Goal: Information Seeking & Learning: Learn about a topic

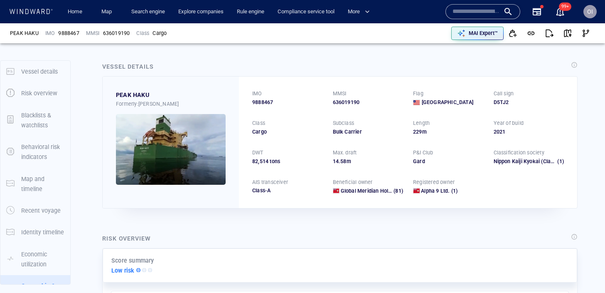
click at [475, 11] on input "text" at bounding box center [476, 11] width 47 height 12
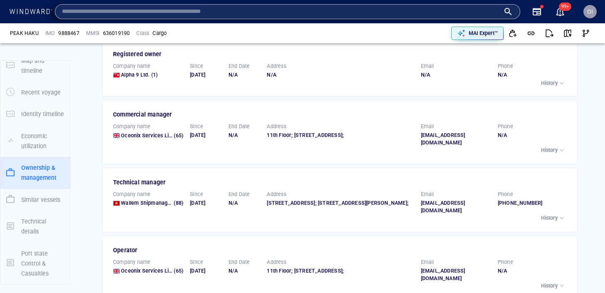
paste input "*******"
type input "*******"
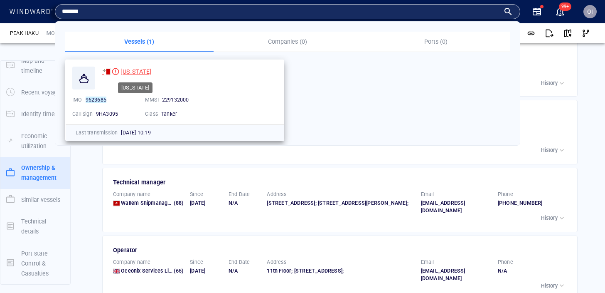
click at [125, 72] on span "[US_STATE]" at bounding box center [136, 71] width 31 height 7
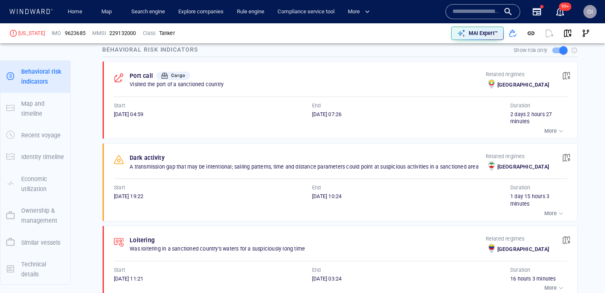
scroll to position [554, 0]
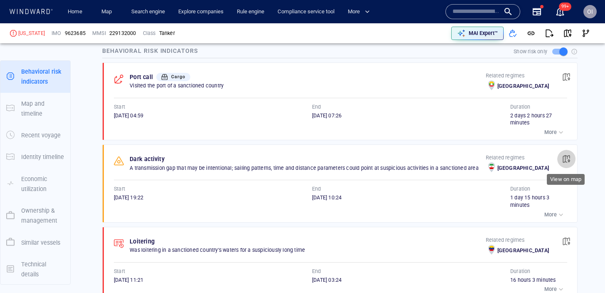
click at [569, 159] on span "button" at bounding box center [567, 159] width 8 height 8
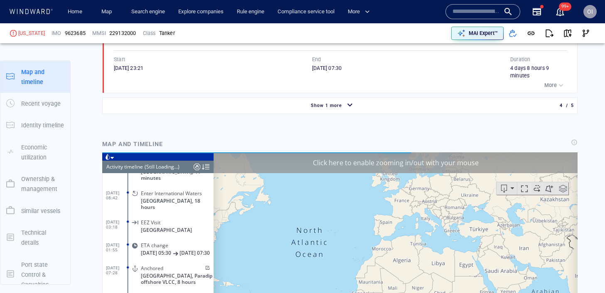
scroll to position [2950, 0]
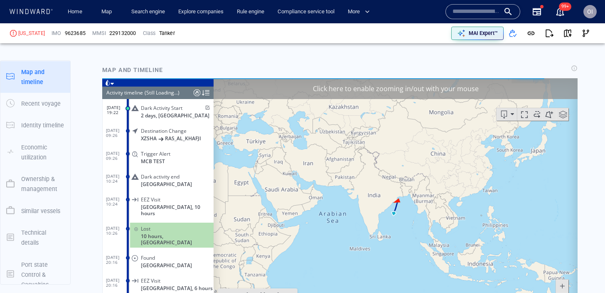
scroll to position [916, 0]
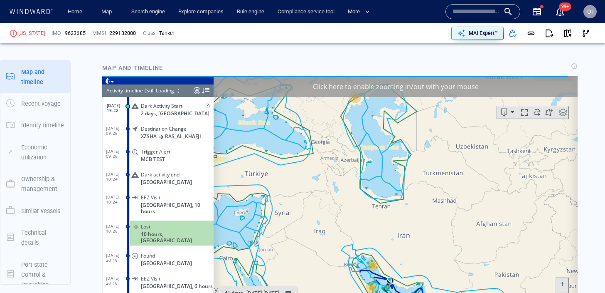
drag, startPoint x: 416, startPoint y: 201, endPoint x: 396, endPoint y: 95, distance: 107.5
click at [396, 95] on div "Click here to enable zooming in/out with your mouse 500km © Mapbox © OpenStreet…" at bounding box center [396, 205] width 364 height 258
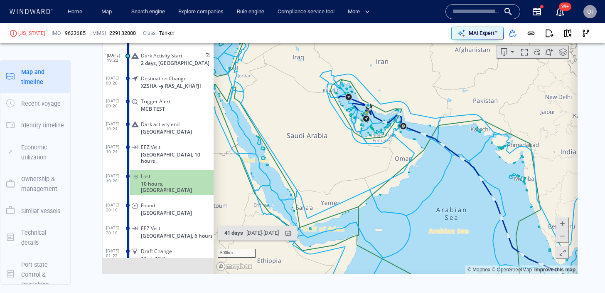
scroll to position [980, 0]
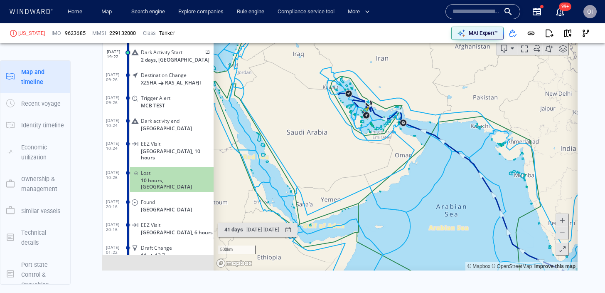
click at [560, 220] on span at bounding box center [562, 220] width 8 height 12
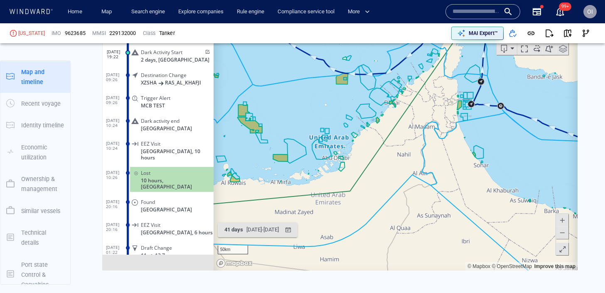
drag, startPoint x: 385, startPoint y: 133, endPoint x: 433, endPoint y: 260, distance: 136.1
click at [432, 259] on canvas "Map" at bounding box center [396, 141] width 364 height 258
drag, startPoint x: 334, startPoint y: 145, endPoint x: 388, endPoint y: 217, distance: 90.1
click at [388, 217] on canvas "Map" at bounding box center [396, 141] width 364 height 258
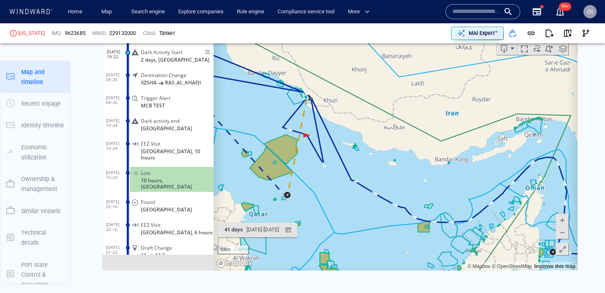
drag, startPoint x: 321, startPoint y: 151, endPoint x: 356, endPoint y: 166, distance: 37.8
click at [356, 166] on canvas "Map" at bounding box center [396, 141] width 364 height 258
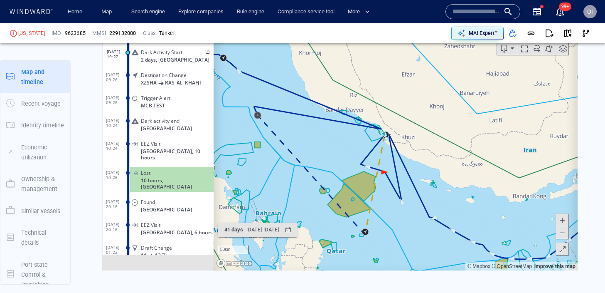
drag, startPoint x: 356, startPoint y: 166, endPoint x: 398, endPoint y: 188, distance: 48.2
click at [398, 188] on canvas "Map" at bounding box center [396, 141] width 364 height 258
drag, startPoint x: 314, startPoint y: 188, endPoint x: 383, endPoint y: 207, distance: 70.8
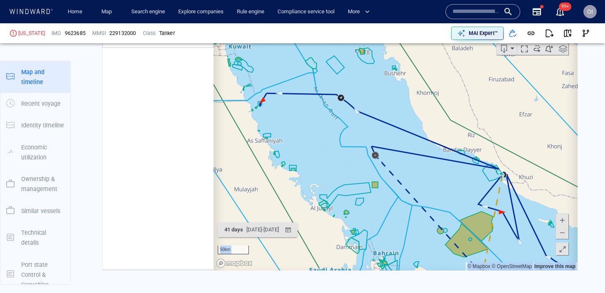
drag, startPoint x: 296, startPoint y: 155, endPoint x: 337, endPoint y: 163, distance: 42.3
click at [337, 163] on canvas "Map" at bounding box center [396, 141] width 364 height 258
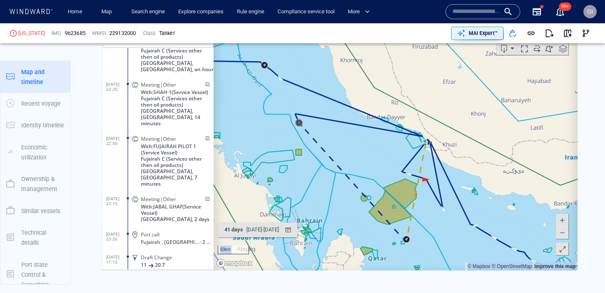
scroll to position [161860, 0]
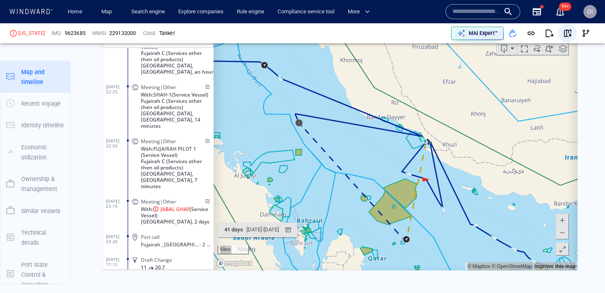
click at [567, 33] on span "button" at bounding box center [568, 33] width 8 height 8
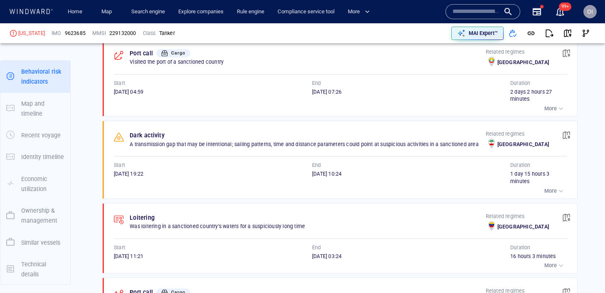
scroll to position [577, 0]
click at [549, 190] on p "More" at bounding box center [551, 191] width 12 height 7
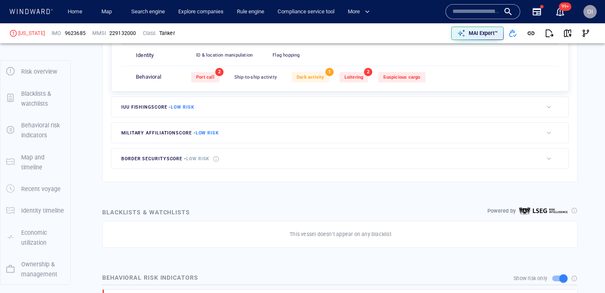
scroll to position [306, 0]
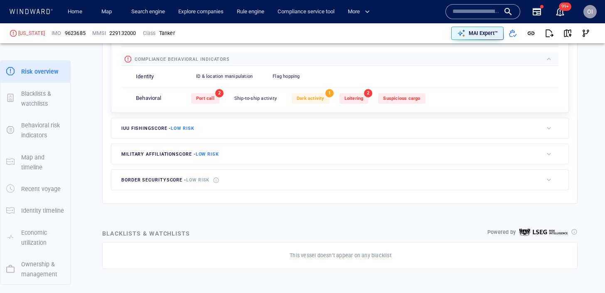
click at [212, 96] on span "Port call" at bounding box center [205, 98] width 18 height 5
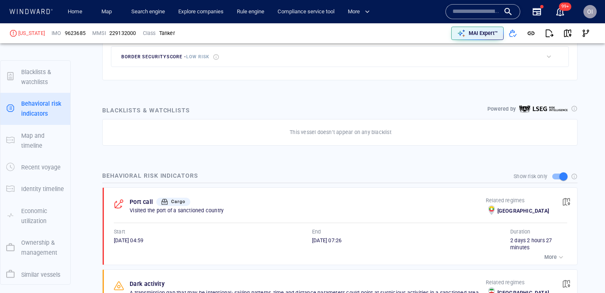
scroll to position [75, 0]
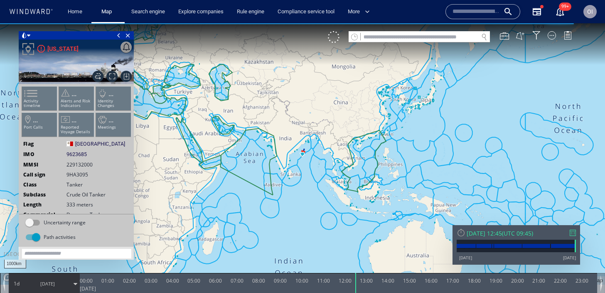
click at [78, 156] on span "9623685" at bounding box center [77, 154] width 20 height 7
copy span "9623685"
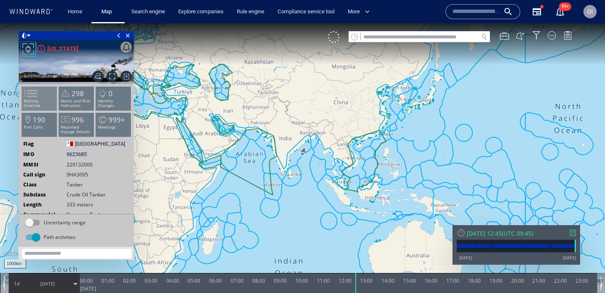
click at [31, 95] on span at bounding box center [26, 93] width 12 height 12
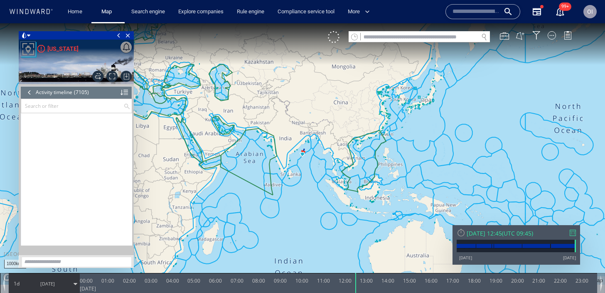
scroll to position [162359, 0]
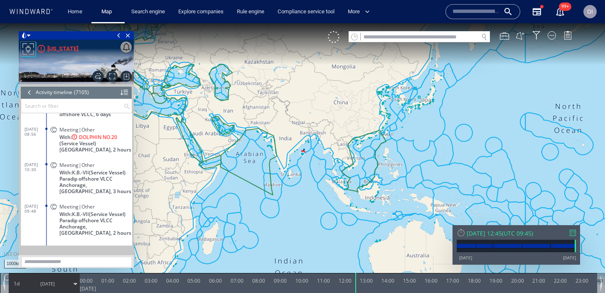
click at [577, 236] on div "Tue 12/08/2025 12:45 ( UTC 09:45 ) 25/12/12 12/08/25" at bounding box center [517, 245] width 128 height 40
click at [575, 235] on div at bounding box center [573, 233] width 6 height 6
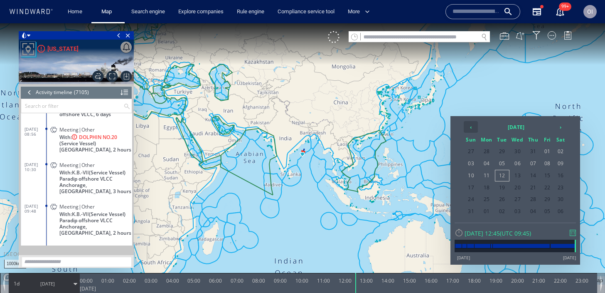
click at [472, 126] on th "‹" at bounding box center [471, 127] width 14 height 12
click at [532, 189] on span "19" at bounding box center [533, 187] width 14 height 11
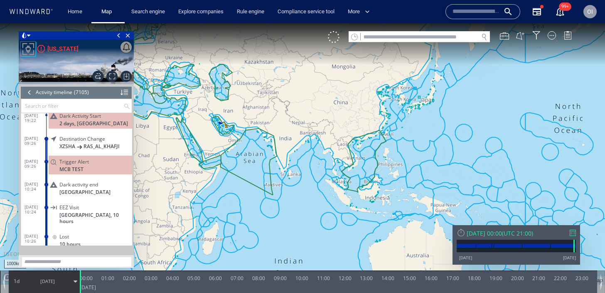
scroll to position [159978, 0]
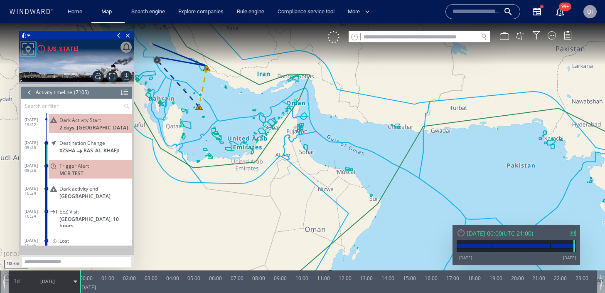
drag, startPoint x: 189, startPoint y: 119, endPoint x: 221, endPoint y: 160, distance: 51.9
click at [221, 160] on canvas "Map" at bounding box center [302, 153] width 605 height 261
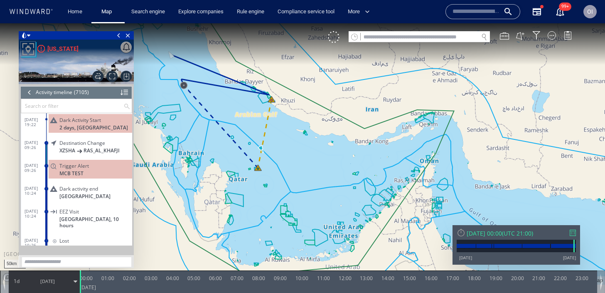
drag, startPoint x: 223, startPoint y: 143, endPoint x: 238, endPoint y: 163, distance: 25.6
click at [238, 163] on canvas "Map" at bounding box center [302, 153] width 605 height 261
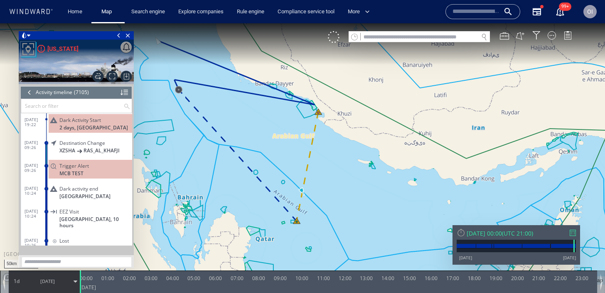
drag, startPoint x: 250, startPoint y: 147, endPoint x: 287, endPoint y: 147, distance: 37.4
click at [287, 147] on canvas "Map" at bounding box center [302, 153] width 605 height 261
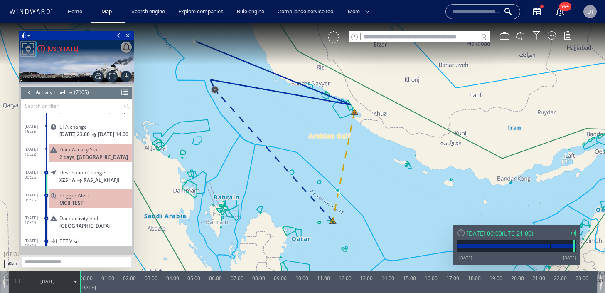
scroll to position [159948, 0]
click at [108, 153] on div "Dark Activity Start" at bounding box center [93, 150] width 69 height 6
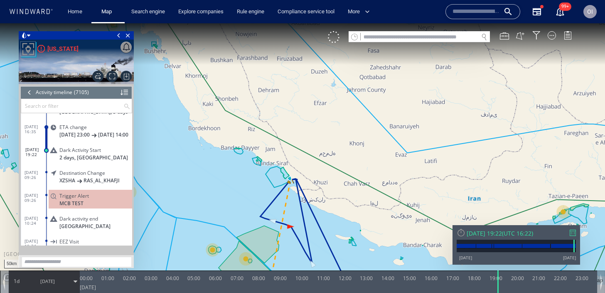
drag, startPoint x: 306, startPoint y: 166, endPoint x: 306, endPoint y: 83, distance: 83.2
click at [306, 83] on canvas "Map" at bounding box center [302, 153] width 605 height 261
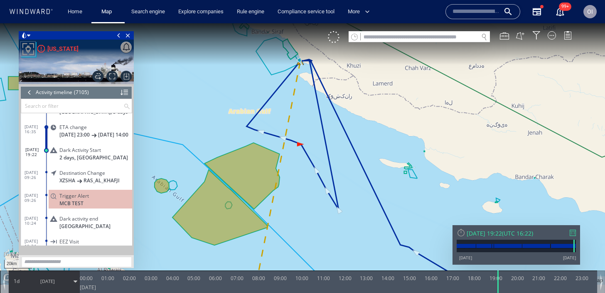
drag, startPoint x: 292, startPoint y: 119, endPoint x: 292, endPoint y: 151, distance: 32.0
click at [292, 151] on canvas "Map" at bounding box center [302, 153] width 605 height 261
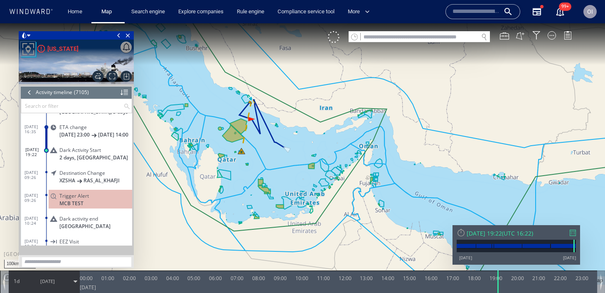
drag, startPoint x: 199, startPoint y: 111, endPoint x: 256, endPoint y: 138, distance: 62.9
click at [256, 138] on canvas "Map" at bounding box center [302, 153] width 605 height 261
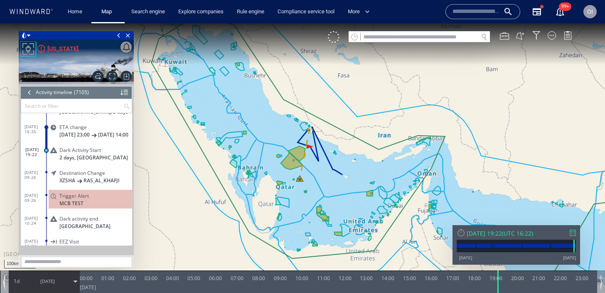
click at [72, 176] on span "Destination Change" at bounding box center [82, 173] width 46 height 6
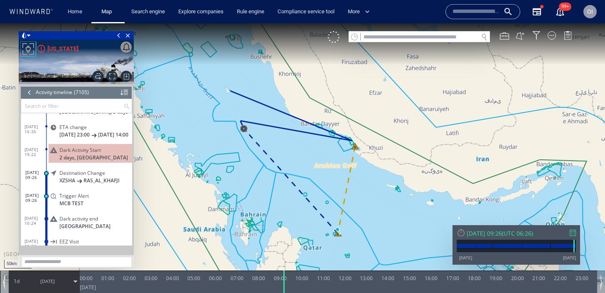
click at [44, 287] on span "19/06/25" at bounding box center [48, 281] width 42 height 21
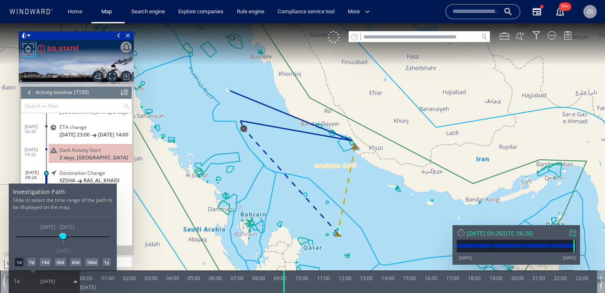
click at [32, 262] on div "7d" at bounding box center [31, 262] width 8 height 8
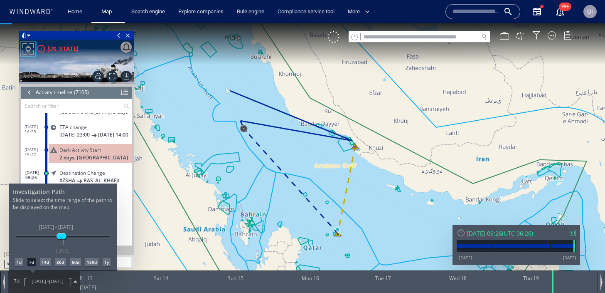
scroll to position [159999, 0]
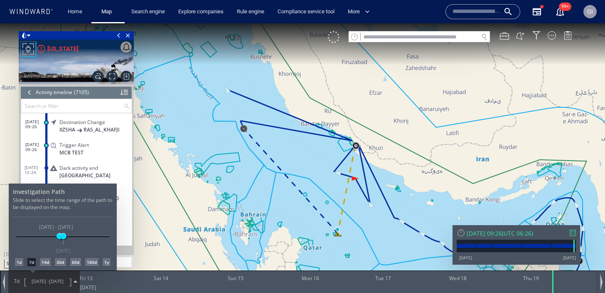
drag, startPoint x: 314, startPoint y: 160, endPoint x: 289, endPoint y: 156, distance: 25.2
click at [289, 156] on div at bounding box center [302, 157] width 605 height 269
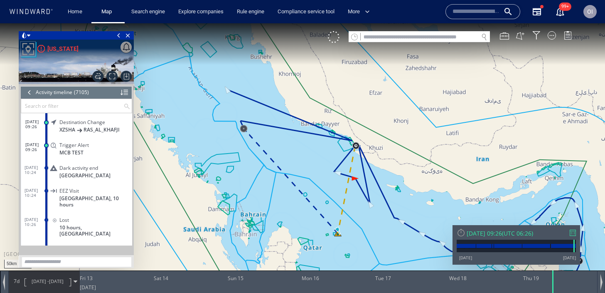
drag, startPoint x: 303, startPoint y: 149, endPoint x: 316, endPoint y: 151, distance: 13.5
click at [316, 151] on canvas "Map" at bounding box center [302, 153] width 605 height 261
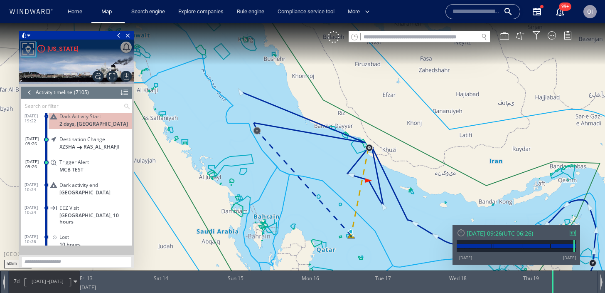
scroll to position [159979, 0]
click at [94, 190] on span "Dark activity end" at bounding box center [78, 187] width 39 height 6
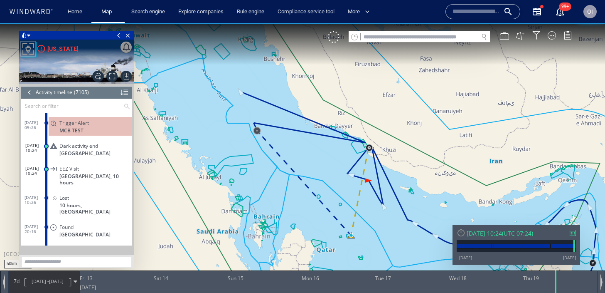
scroll to position [160026, 0]
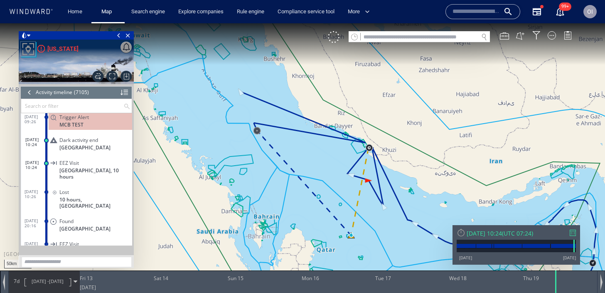
click at [93, 175] on span "Qatar, 10 hours" at bounding box center [95, 173] width 73 height 12
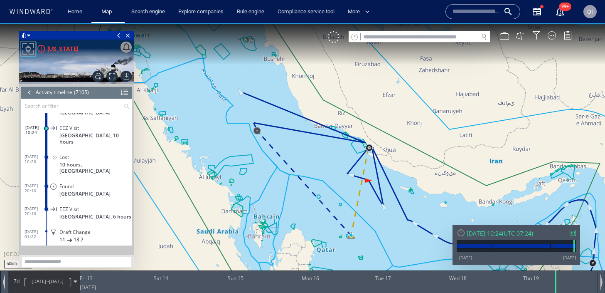
scroll to position [160065, 0]
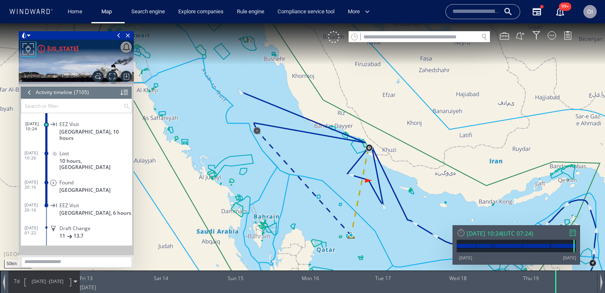
click at [88, 225] on span "Draft Change" at bounding box center [74, 228] width 31 height 6
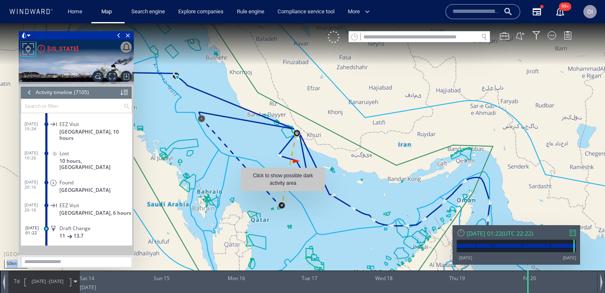
drag, startPoint x: 242, startPoint y: 178, endPoint x: 380, endPoint y: 221, distance: 145.3
click at [380, 221] on div "50km © Mapbox © OpenStreetMap Improve this map Click to show possible dark acti…" at bounding box center [302, 153] width 605 height 261
click at [380, 221] on canvas "Map" at bounding box center [302, 153] width 605 height 261
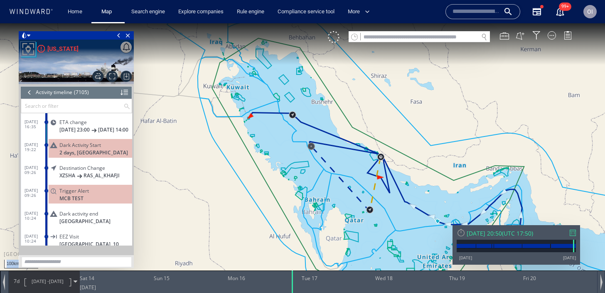
drag, startPoint x: 173, startPoint y: 102, endPoint x: 252, endPoint y: 102, distance: 78.6
click at [252, 102] on canvas "Map" at bounding box center [302, 153] width 605 height 261
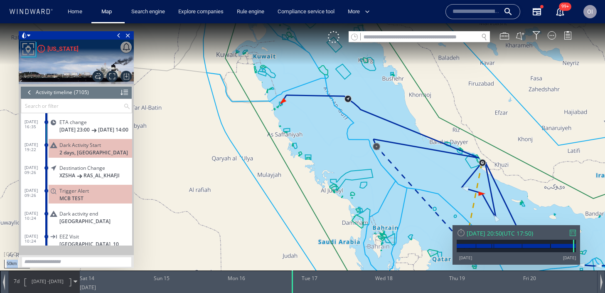
drag, startPoint x: 338, startPoint y: 182, endPoint x: 197, endPoint y: 168, distance: 142.1
click at [197, 168] on canvas "Map" at bounding box center [302, 153] width 605 height 261
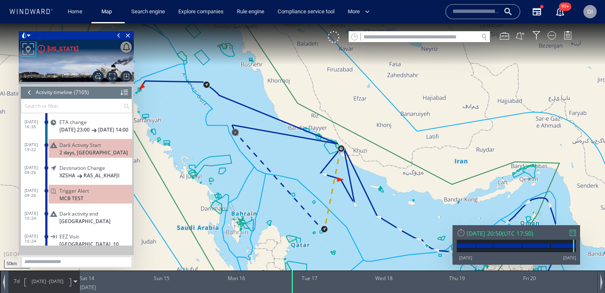
click at [28, 94] on div at bounding box center [29, 92] width 9 height 12
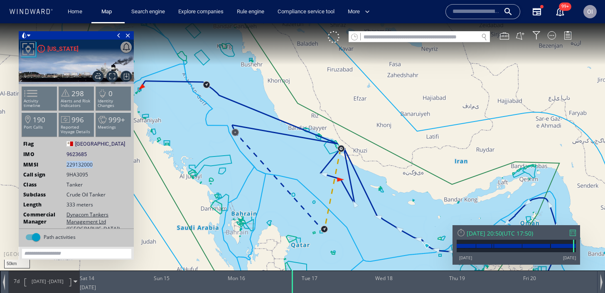
drag, startPoint x: 66, startPoint y: 165, endPoint x: 93, endPoint y: 165, distance: 27.4
click at [93, 165] on div "MMSI 229132000" at bounding box center [76, 164] width 115 height 7
copy span "229132000"
click at [43, 89] on li "Activity timeline" at bounding box center [39, 98] width 35 height 24
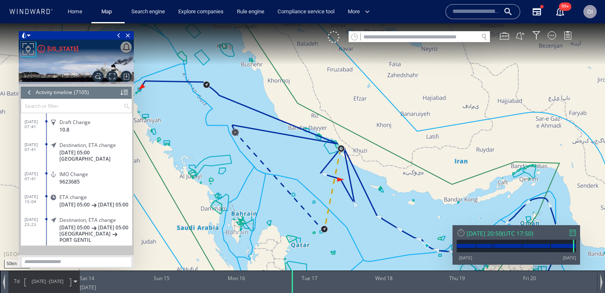
scroll to position [159953, 0]
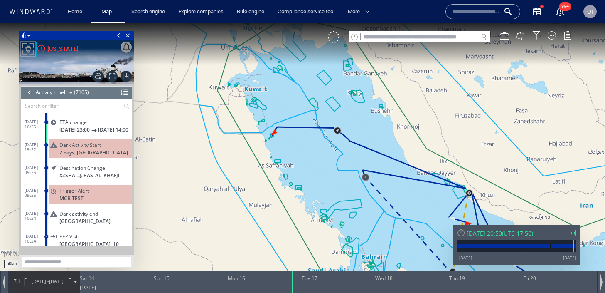
drag, startPoint x: 356, startPoint y: 200, endPoint x: 290, endPoint y: 146, distance: 85.7
click at [290, 146] on canvas "Map" at bounding box center [302, 153] width 605 height 261
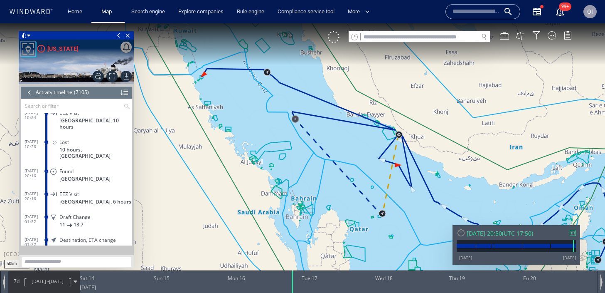
scroll to position [160095, 0]
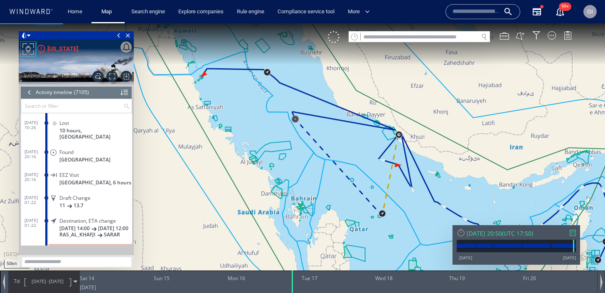
click at [95, 192] on div "Draft Change 11 13.7" at bounding box center [91, 201] width 84 height 19
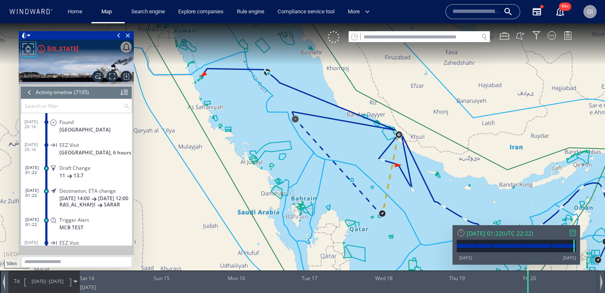
scroll to position [160127, 0]
click at [106, 194] on p "17/06/25 14:00 20/06/25 12:00" at bounding box center [95, 197] width 73 height 6
click at [101, 171] on p "11 13.7" at bounding box center [95, 174] width 73 height 6
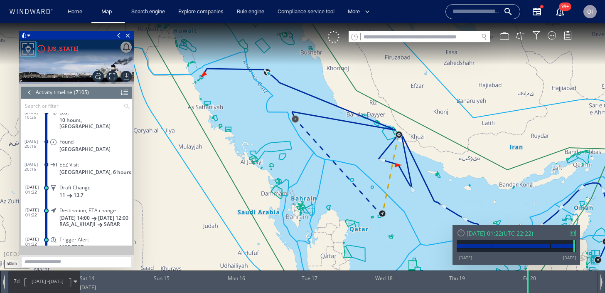
scroll to position [160105, 0]
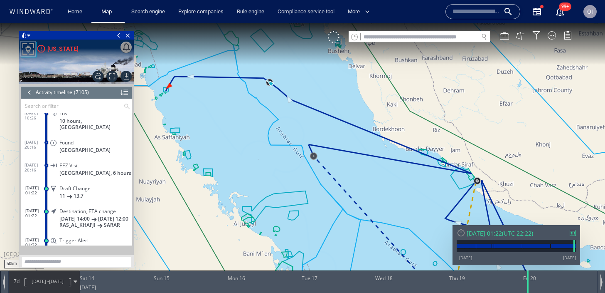
drag, startPoint x: 166, startPoint y: 106, endPoint x: 252, endPoint y: 110, distance: 86.6
click at [252, 110] on canvas "Map" at bounding box center [302, 153] width 605 height 261
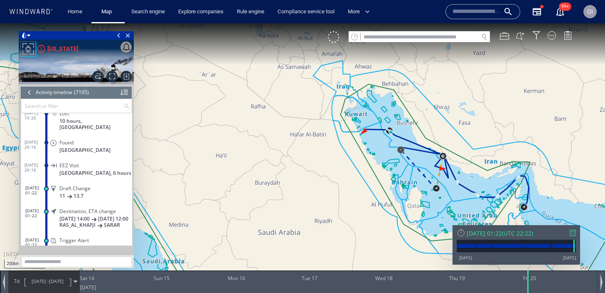
drag, startPoint x: 425, startPoint y: 170, endPoint x: 336, endPoint y: 158, distance: 88.9
click at [336, 158] on canvas "Map" at bounding box center [302, 153] width 605 height 261
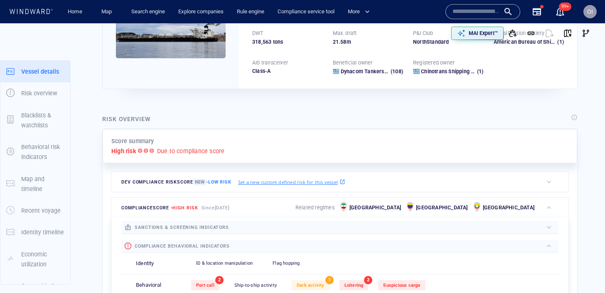
scroll to position [22, 0]
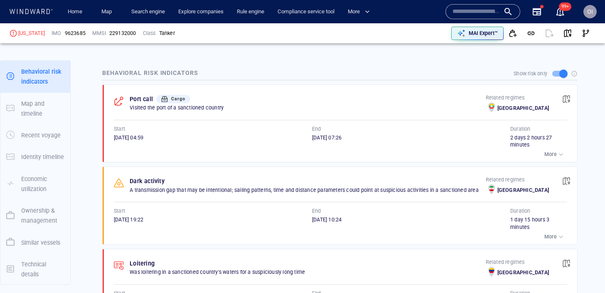
scroll to position [565, 0]
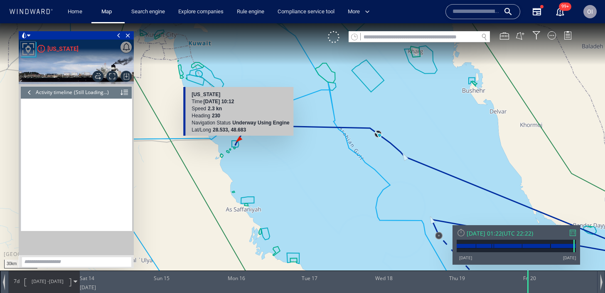
scroll to position [3133, 0]
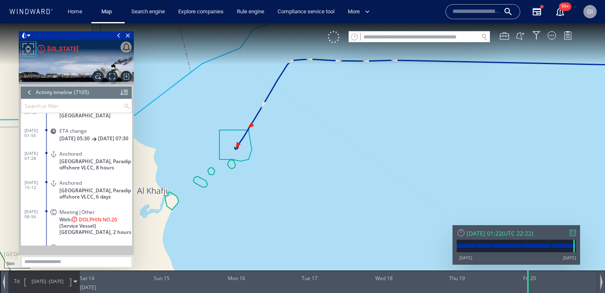
scroll to position [162288, 0]
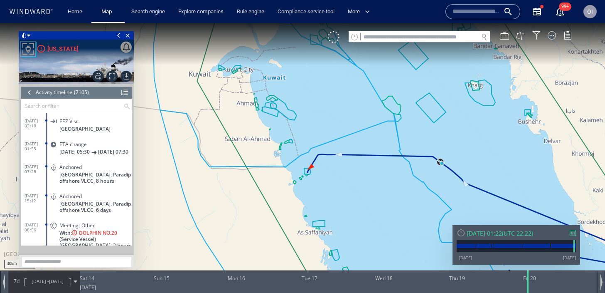
drag, startPoint x: 405, startPoint y: 200, endPoint x: 257, endPoint y: 146, distance: 158.5
click at [257, 146] on canvas "Map" at bounding box center [302, 153] width 605 height 261
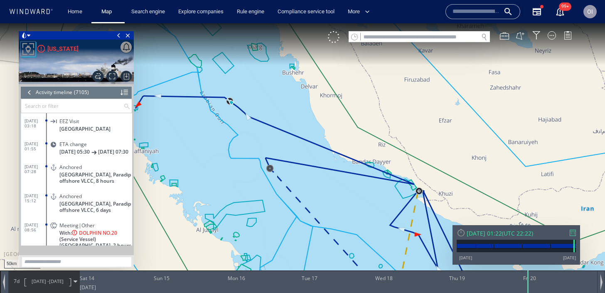
drag, startPoint x: 366, startPoint y: 218, endPoint x: 286, endPoint y: 153, distance: 103.1
click at [286, 153] on canvas "Map" at bounding box center [302, 153] width 605 height 261
